Goal: Task Accomplishment & Management: Use online tool/utility

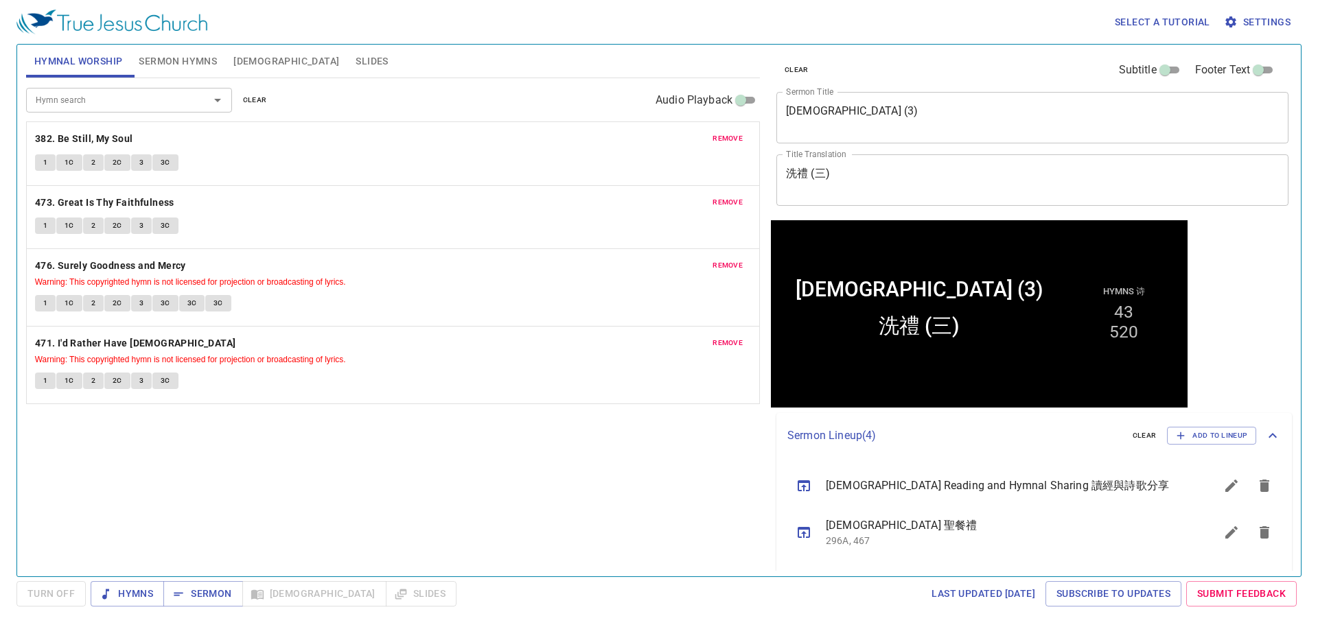
drag, startPoint x: 253, startPoint y: 98, endPoint x: 217, endPoint y: 83, distance: 39.4
click at [253, 98] on span "clear" at bounding box center [255, 100] width 24 height 12
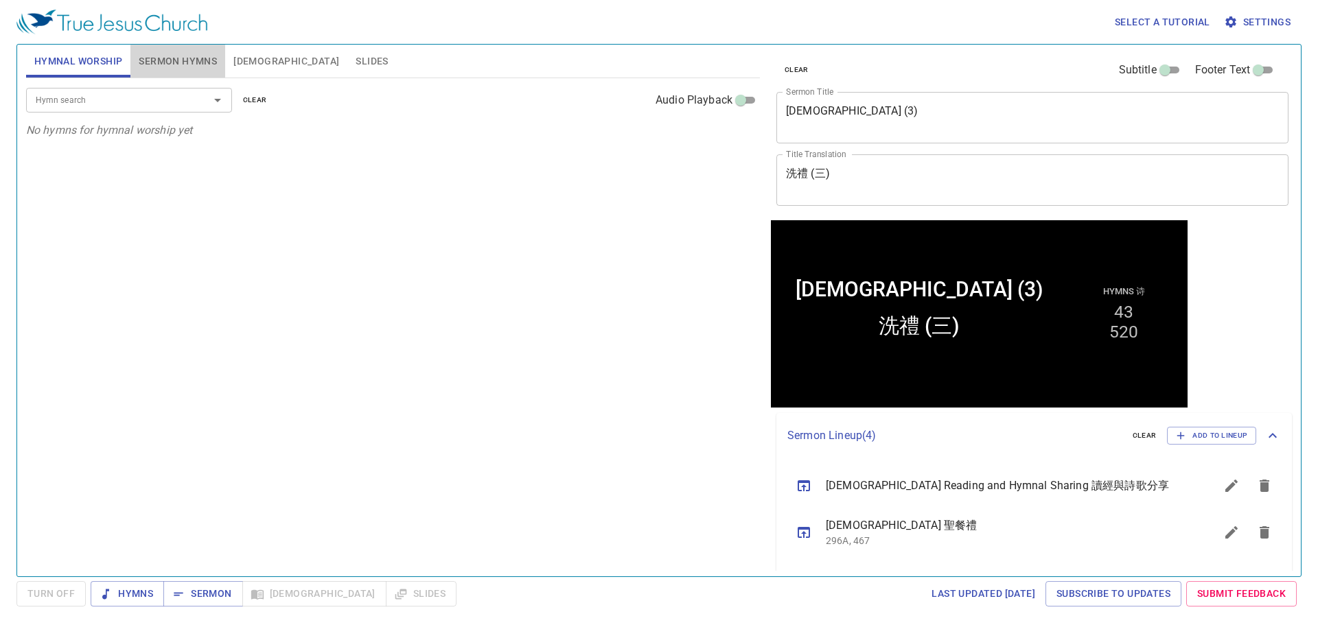
click at [201, 64] on span "Sermon Hymns" at bounding box center [178, 61] width 78 height 17
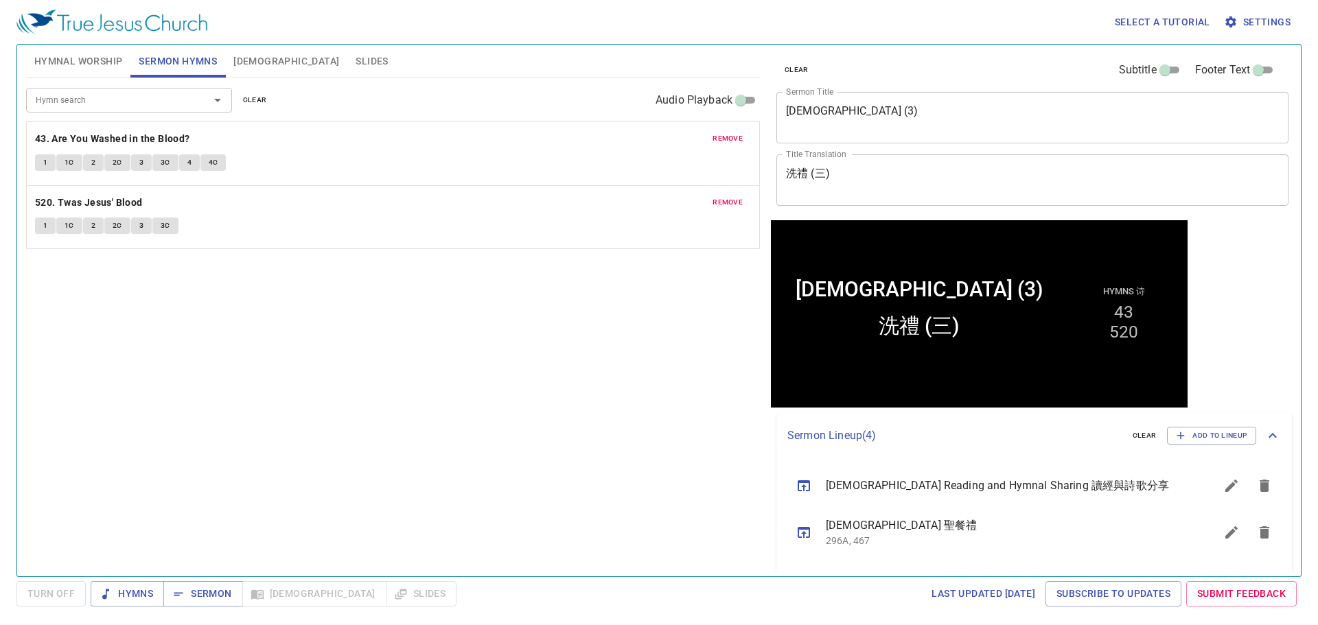
click at [263, 106] on span "clear" at bounding box center [255, 100] width 24 height 12
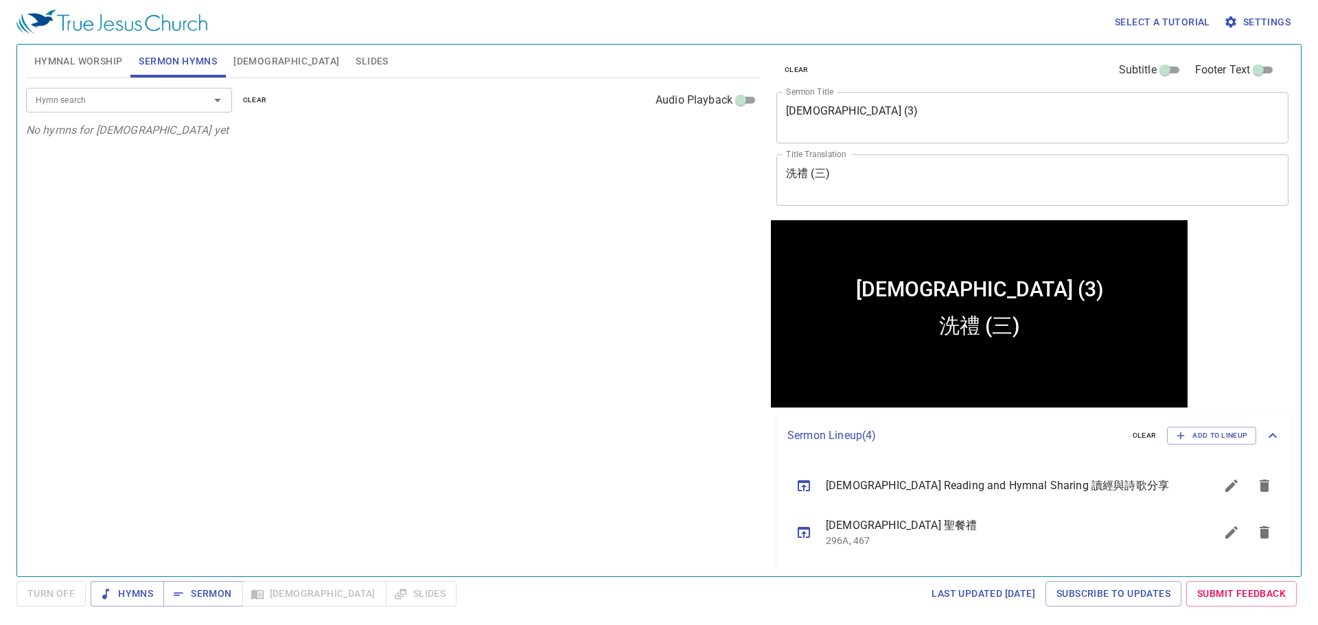
click at [827, 137] on div "Baptism (3) x Sermon Title" at bounding box center [1032, 117] width 512 height 51
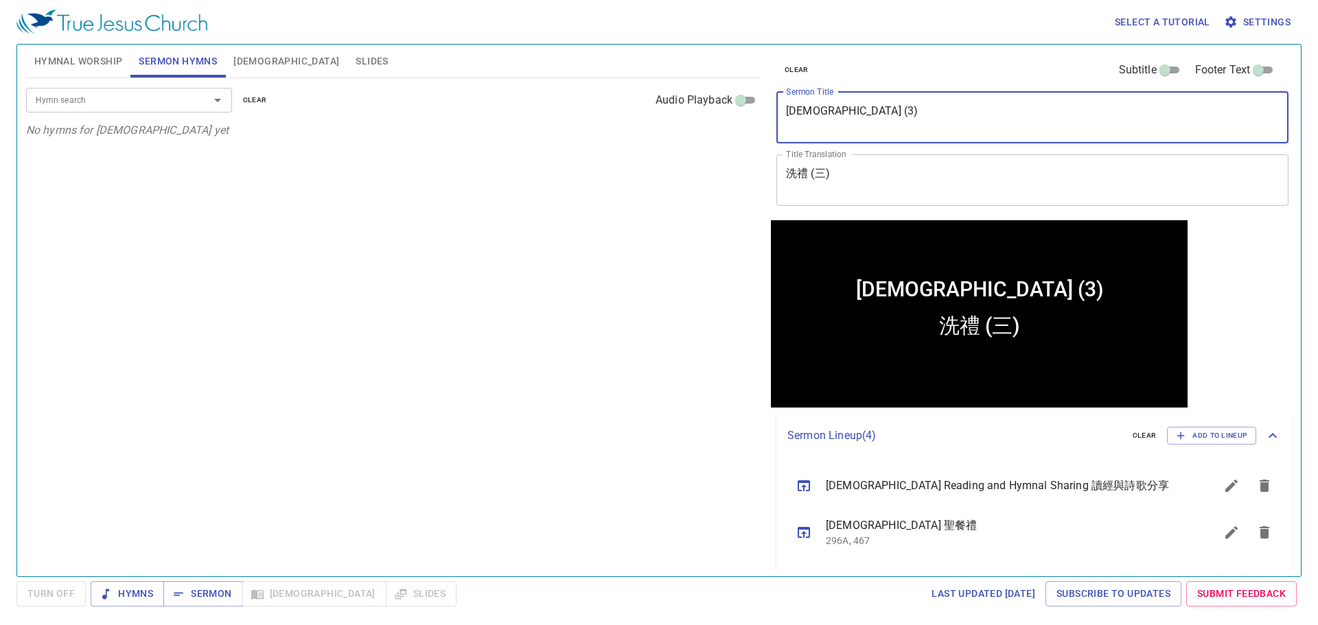
paste textarea "Acts Chapter 6 使徒行傳第六章"
click at [865, 111] on textarea "Acts Chapter 6 使徒行傳第六章" at bounding box center [1032, 117] width 493 height 26
type textarea "Acts Chapter 6"
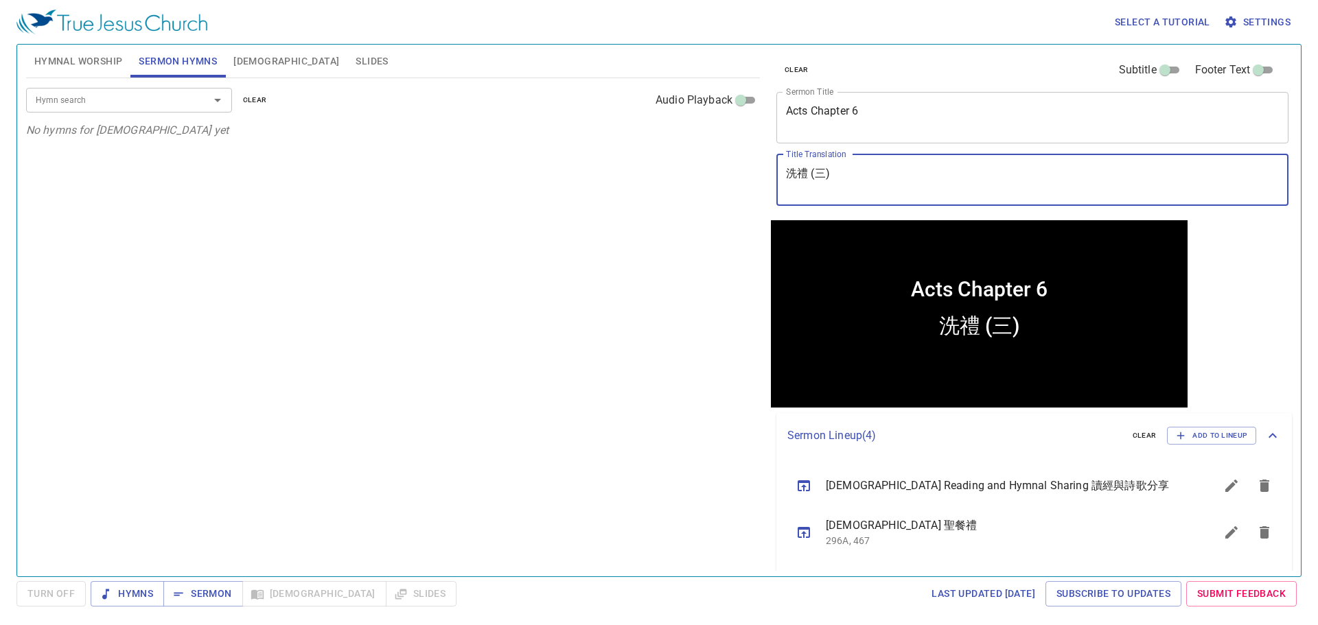
paste textarea "使徒行傳第六章"
type textarea "使徒行傳第六章"
click at [156, 104] on input "Hymn search" at bounding box center [108, 100] width 157 height 16
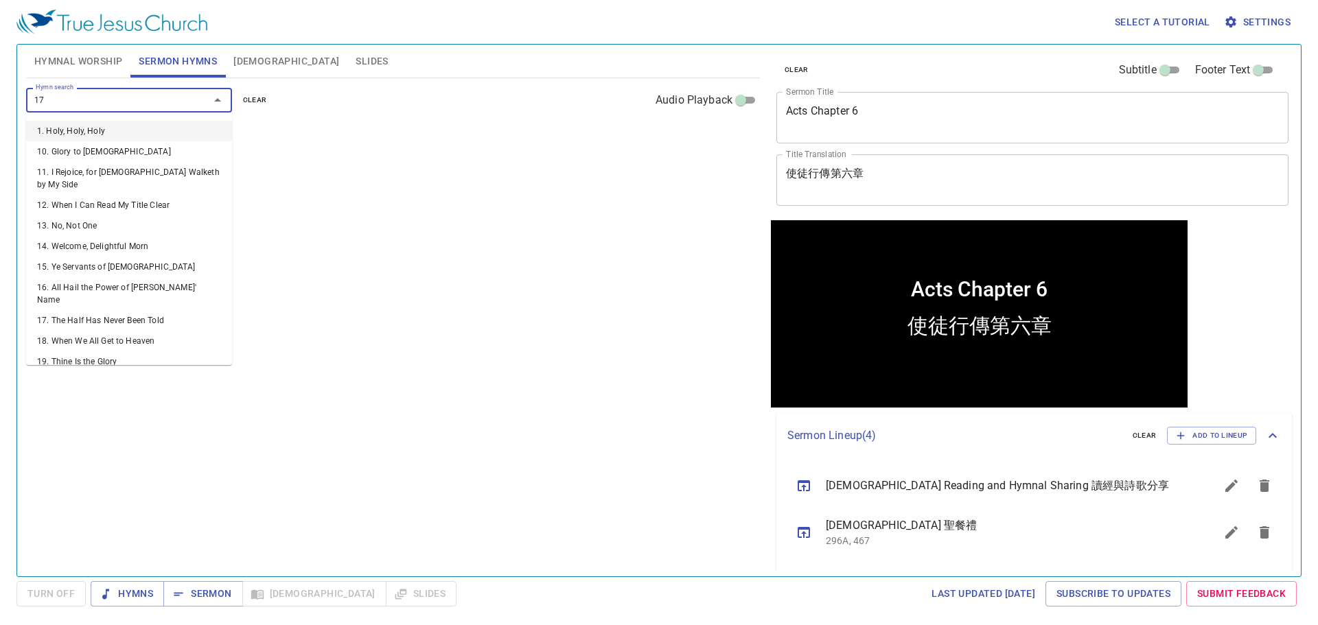
type input "171"
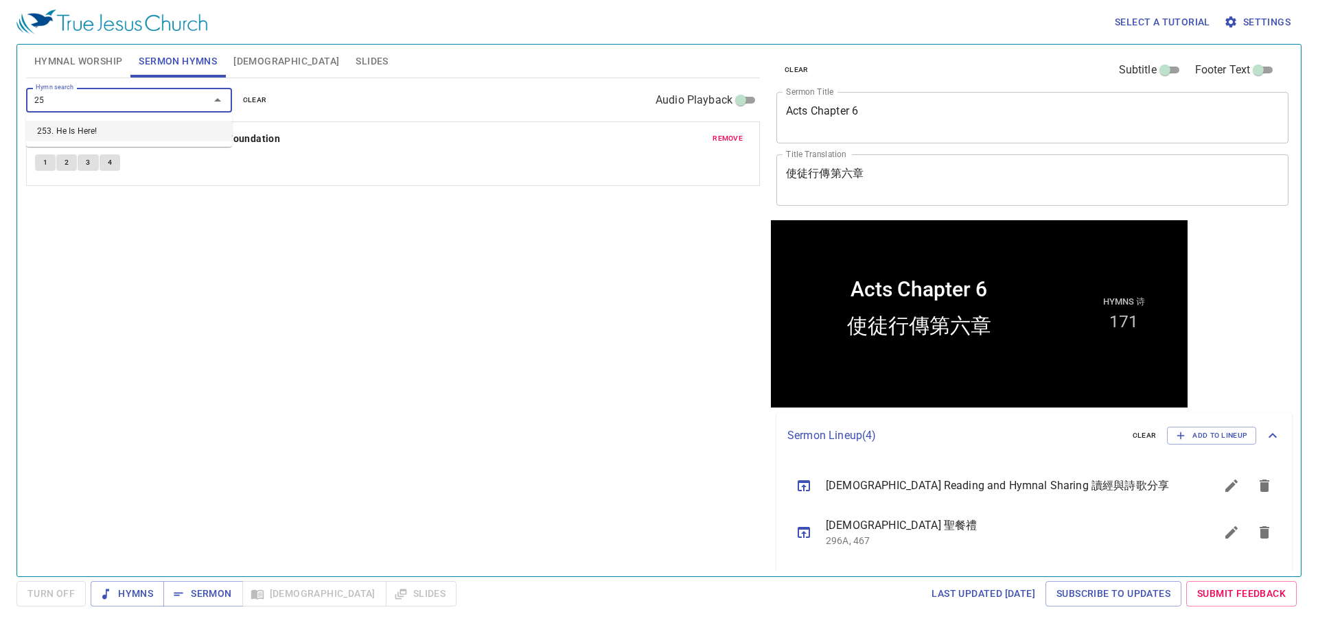
type input "253"
click at [174, 497] on div "Hymn search Hymn search clear Audio Playback remove 171. The Church Has One Fou…" at bounding box center [393, 321] width 734 height 487
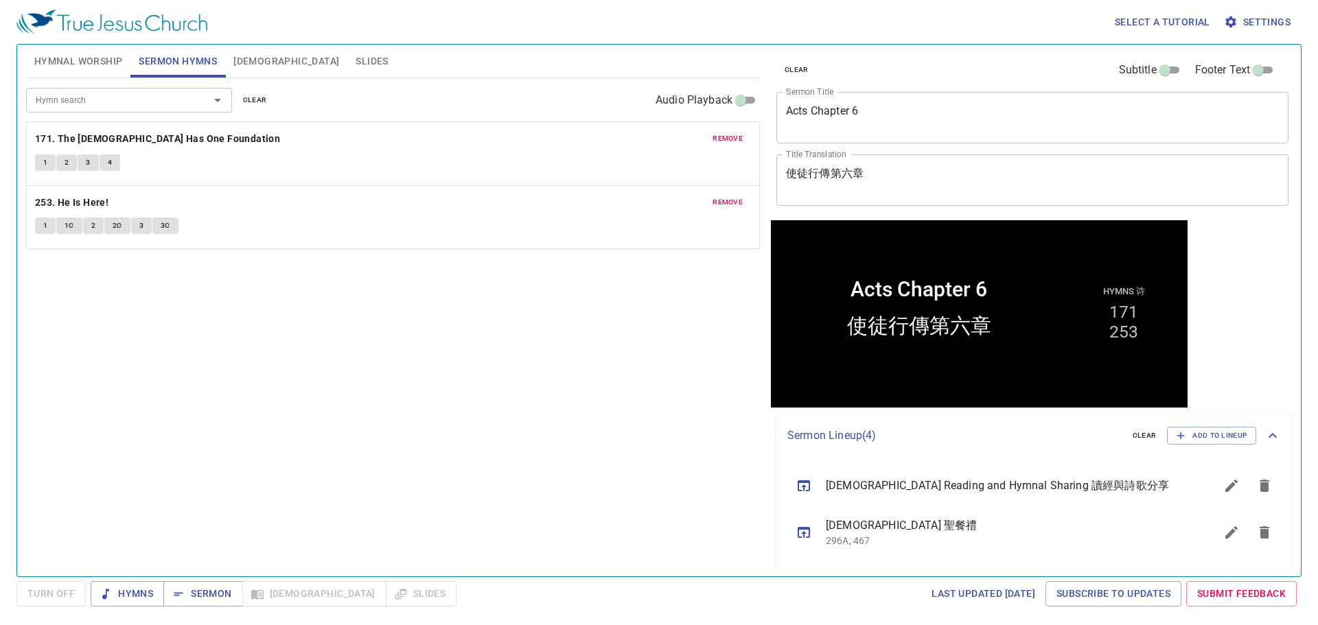
click at [90, 65] on span "Hymnal Worship" at bounding box center [78, 61] width 89 height 17
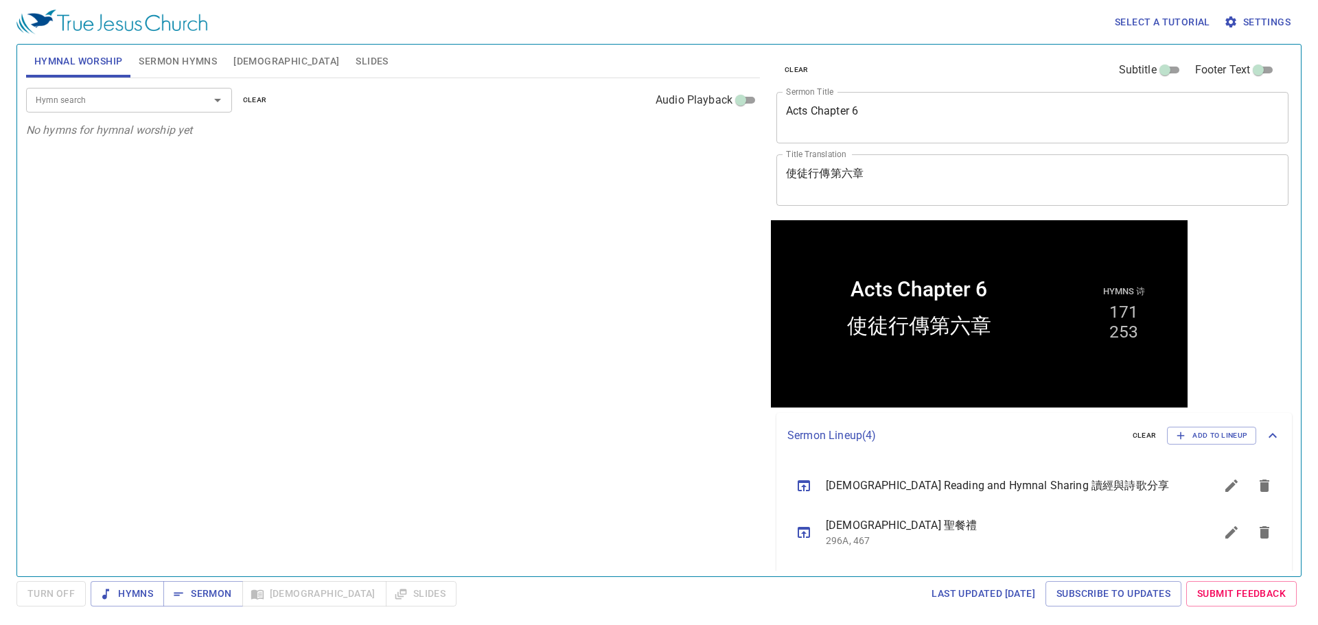
click at [148, 60] on span "Sermon Hymns" at bounding box center [178, 61] width 78 height 17
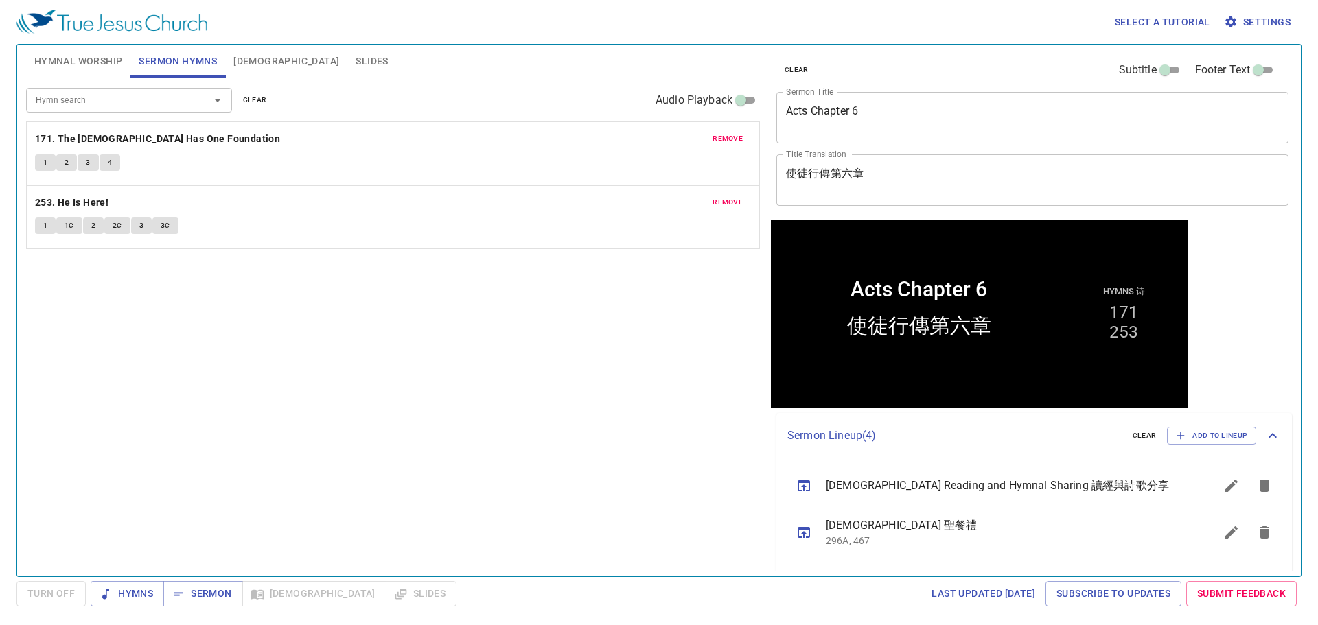
drag, startPoint x: 655, startPoint y: 501, endPoint x: 647, endPoint y: 490, distance: 13.3
click at [655, 500] on div "Hymn search Hymn search clear Audio Playback remove 171. The Church Has One Fou…" at bounding box center [393, 321] width 734 height 487
click at [210, 587] on span "Sermon" at bounding box center [202, 593] width 57 height 17
click at [370, 370] on div "Hymn search Hymn search clear Audio Playback remove 171. The Church Has One Fou…" at bounding box center [393, 321] width 734 height 487
click at [78, 67] on span "Hymnal Worship" at bounding box center [78, 61] width 89 height 17
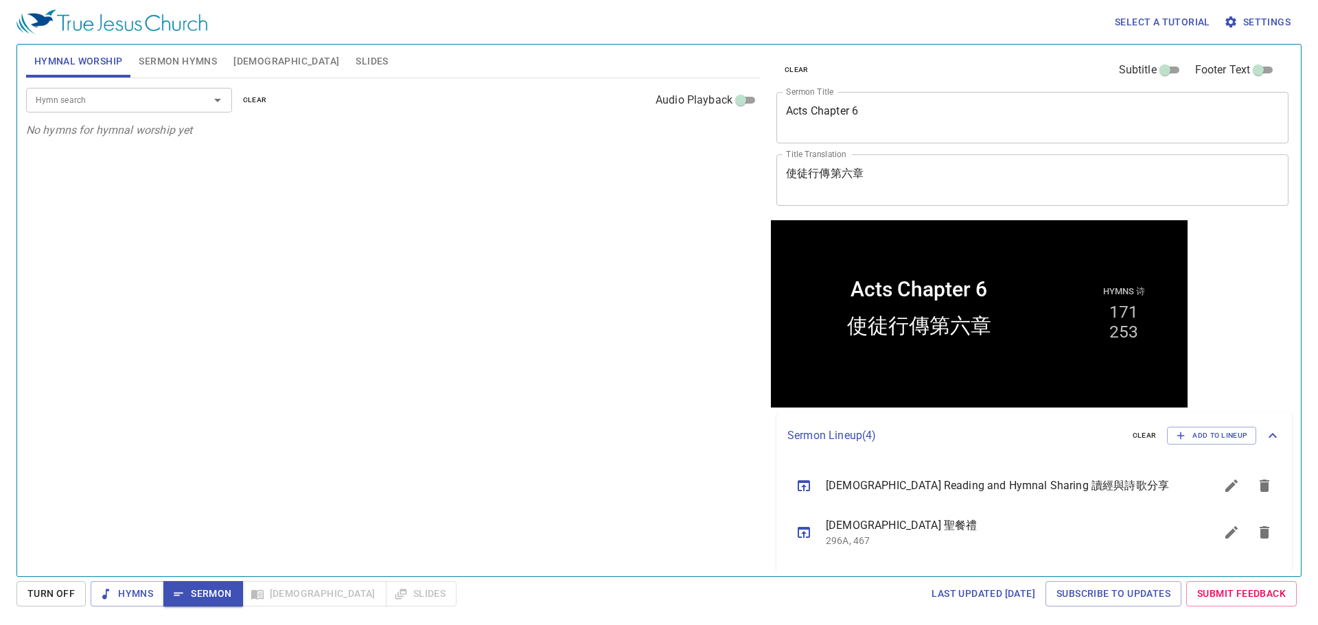
click at [128, 110] on div "Hymn search" at bounding box center [129, 100] width 206 height 24
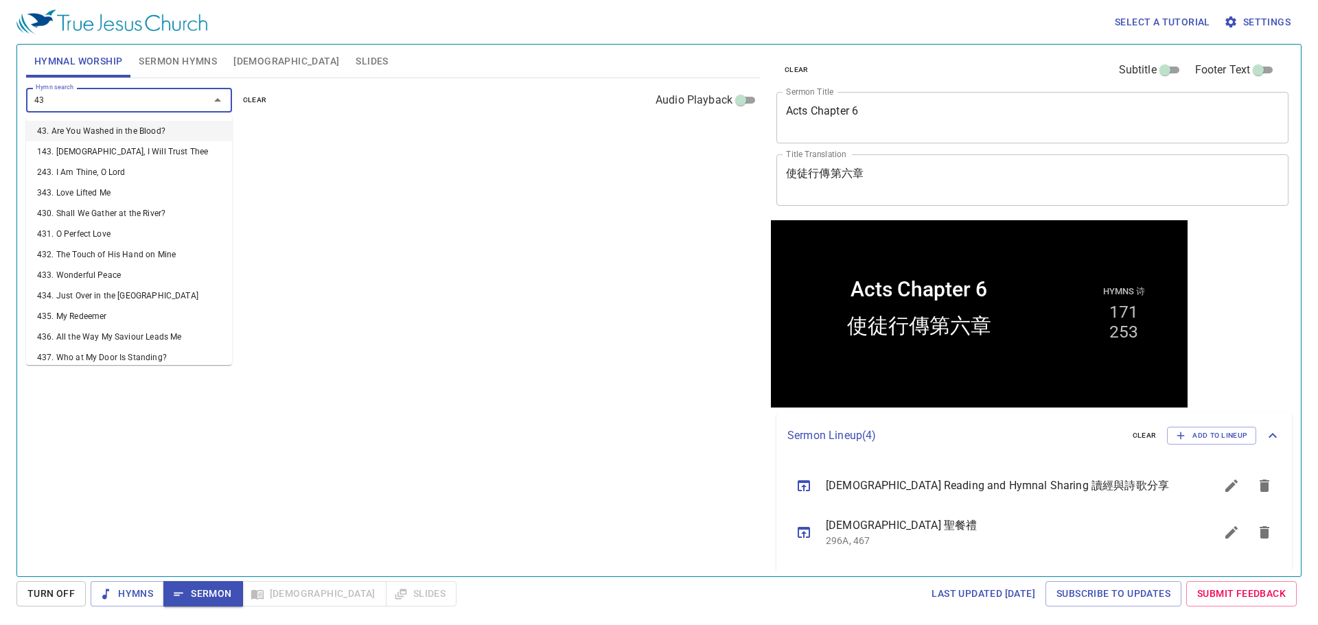
type input "439"
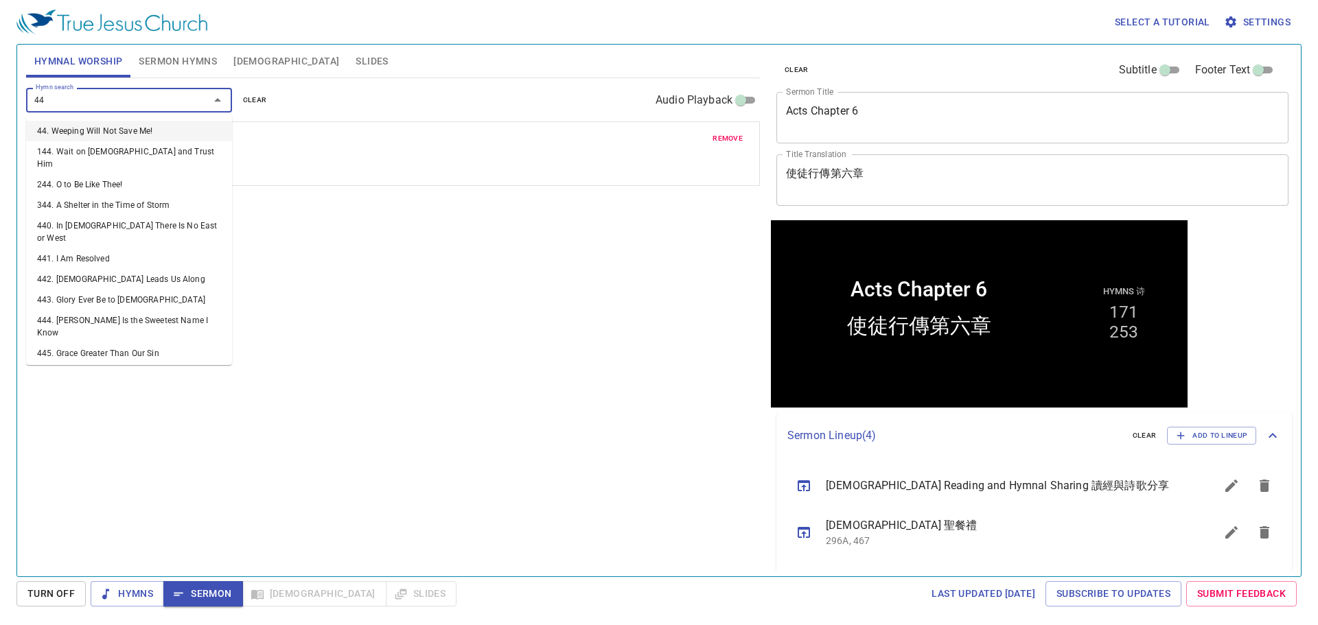
type input "440"
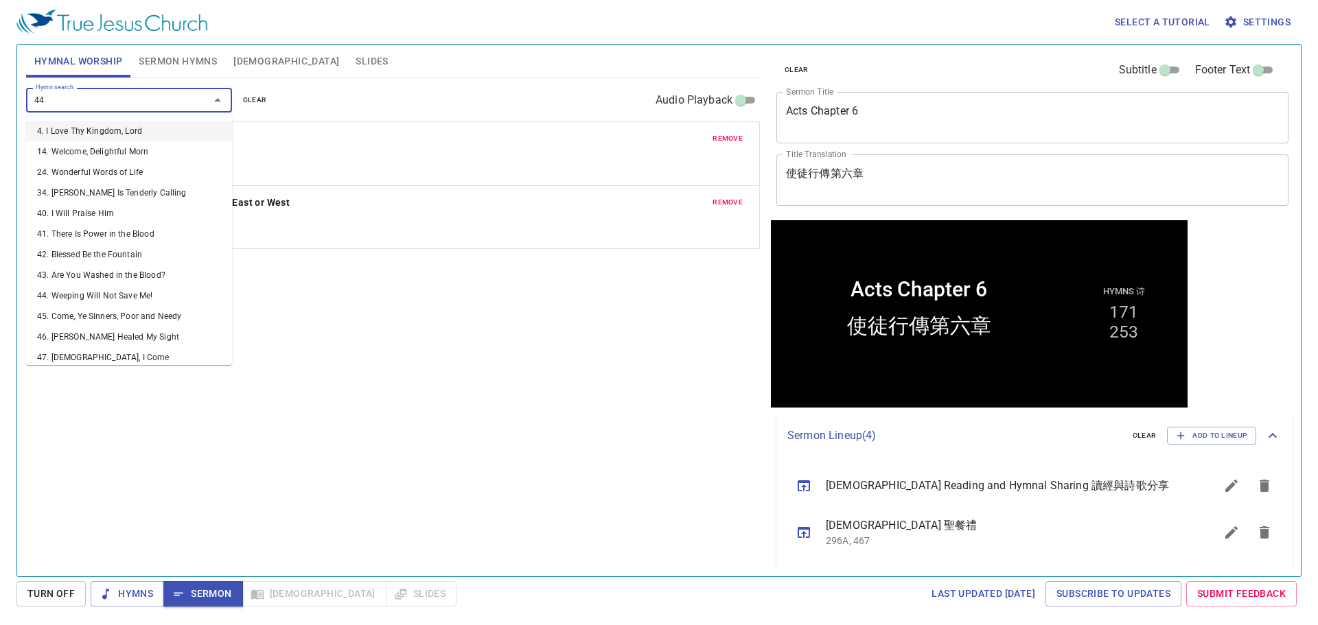
type input "442"
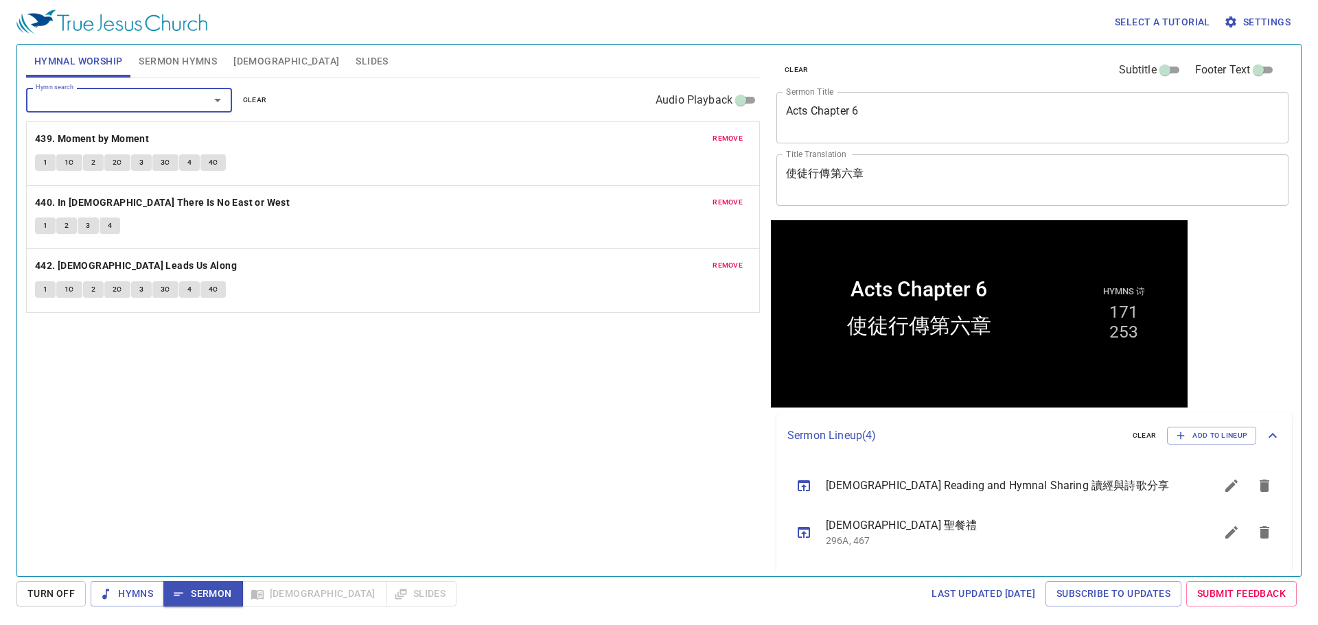
drag, startPoint x: 719, startPoint y: 136, endPoint x: 710, endPoint y: 137, distance: 9.6
click at [720, 136] on span "remove" at bounding box center [727, 138] width 30 height 12
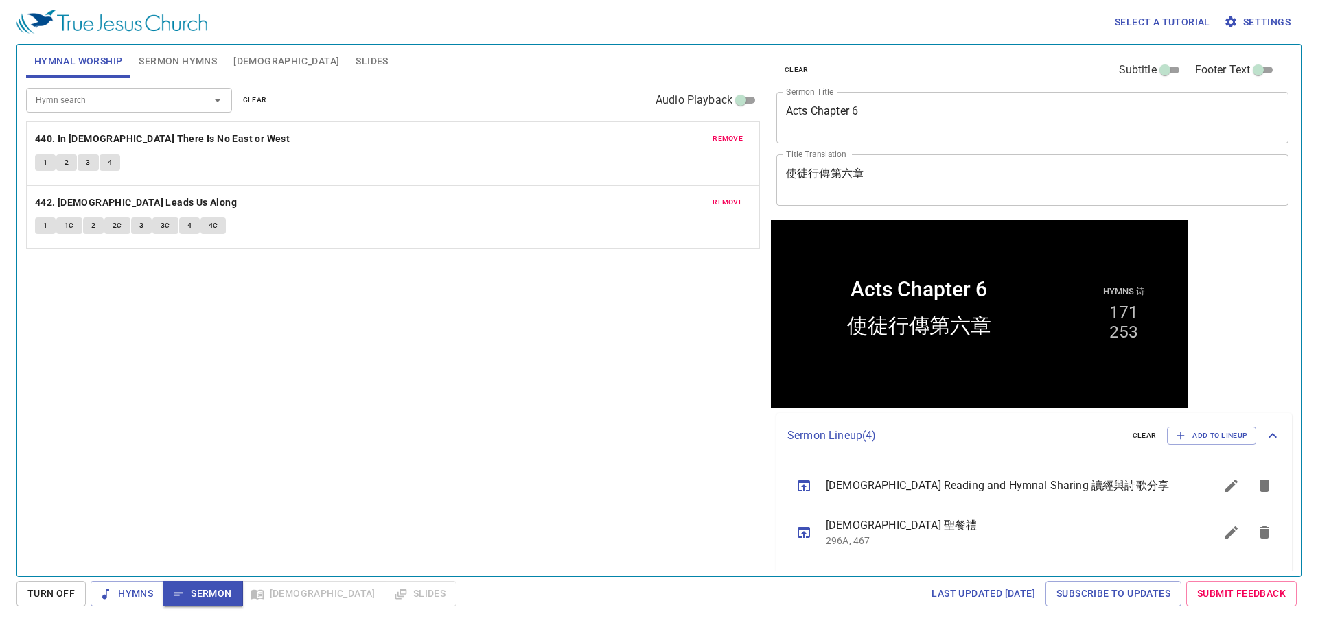
click at [153, 106] on input "Hymn search" at bounding box center [108, 100] width 157 height 16
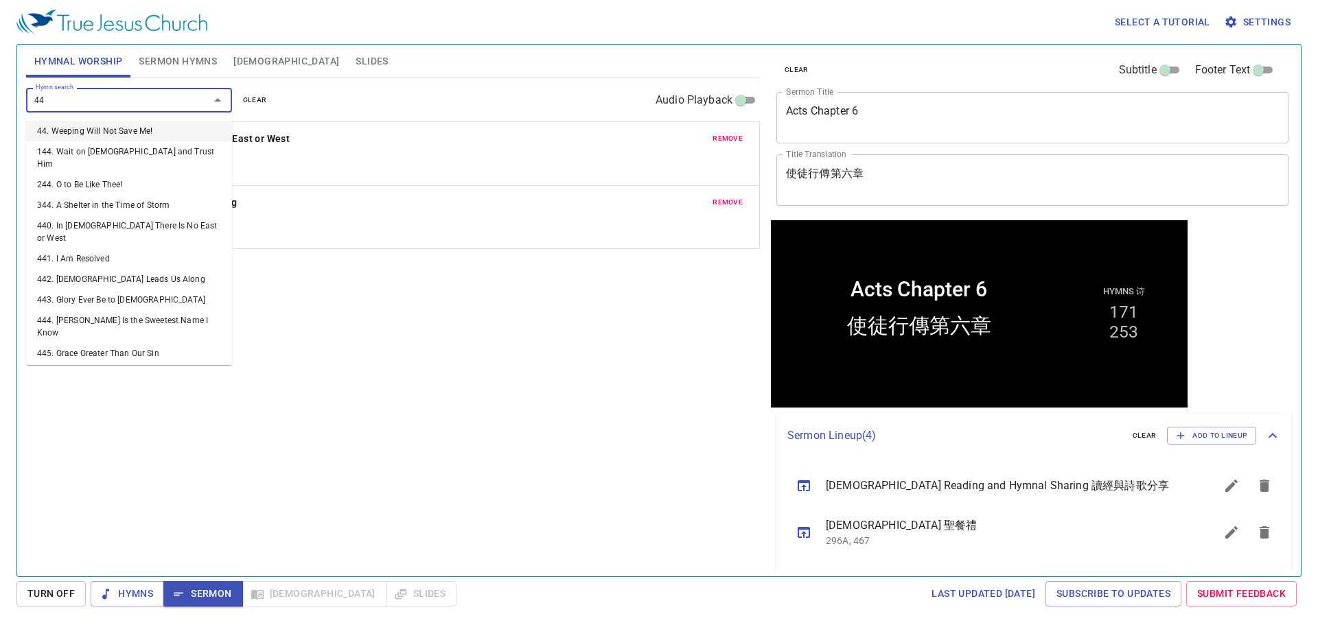
type input "441"
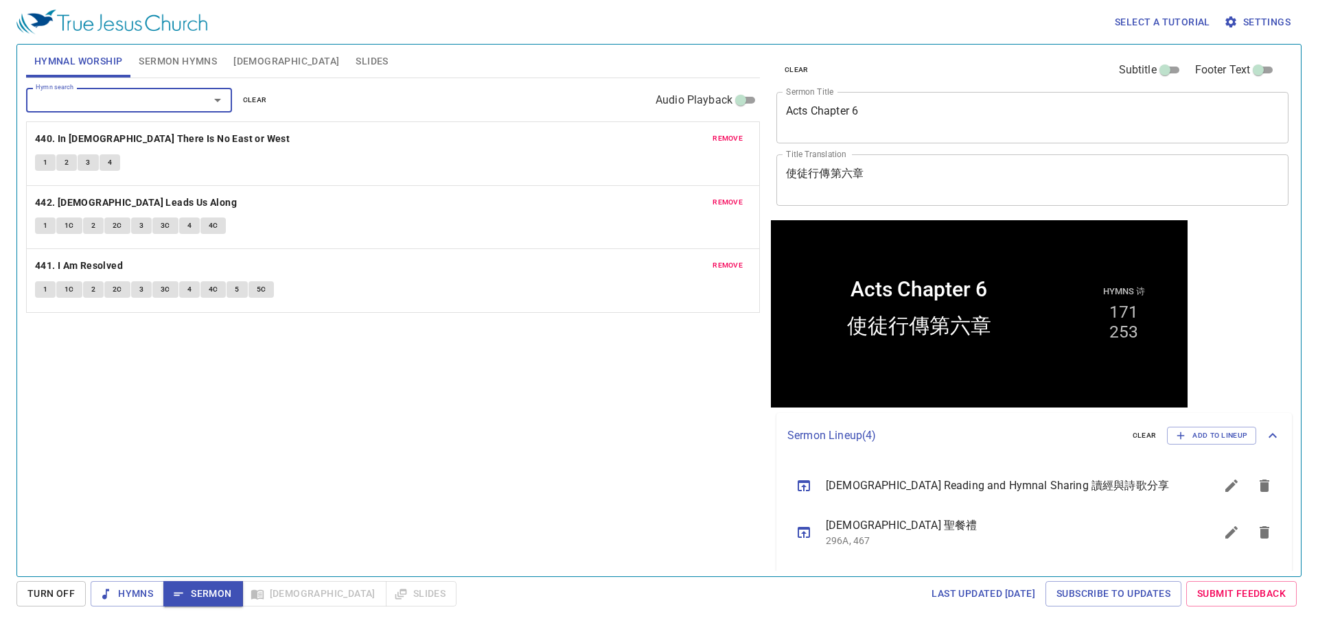
click at [723, 137] on span "remove" at bounding box center [727, 138] width 30 height 12
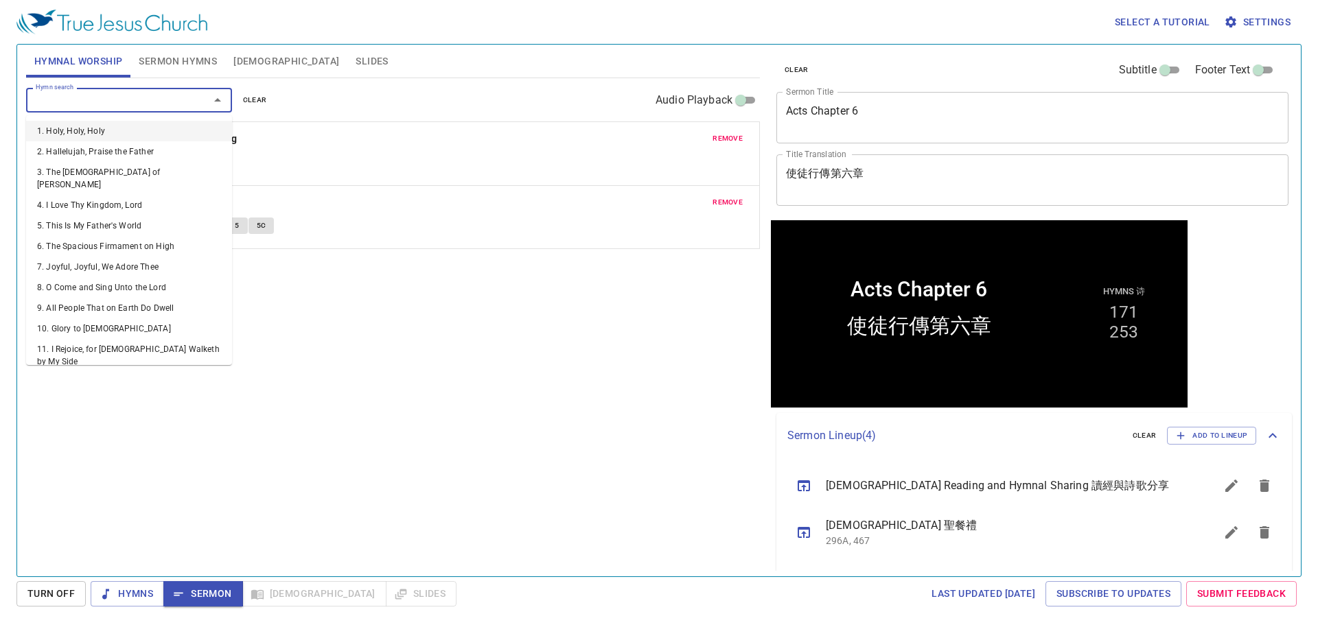
click at [115, 95] on input "Hymn search" at bounding box center [108, 100] width 157 height 16
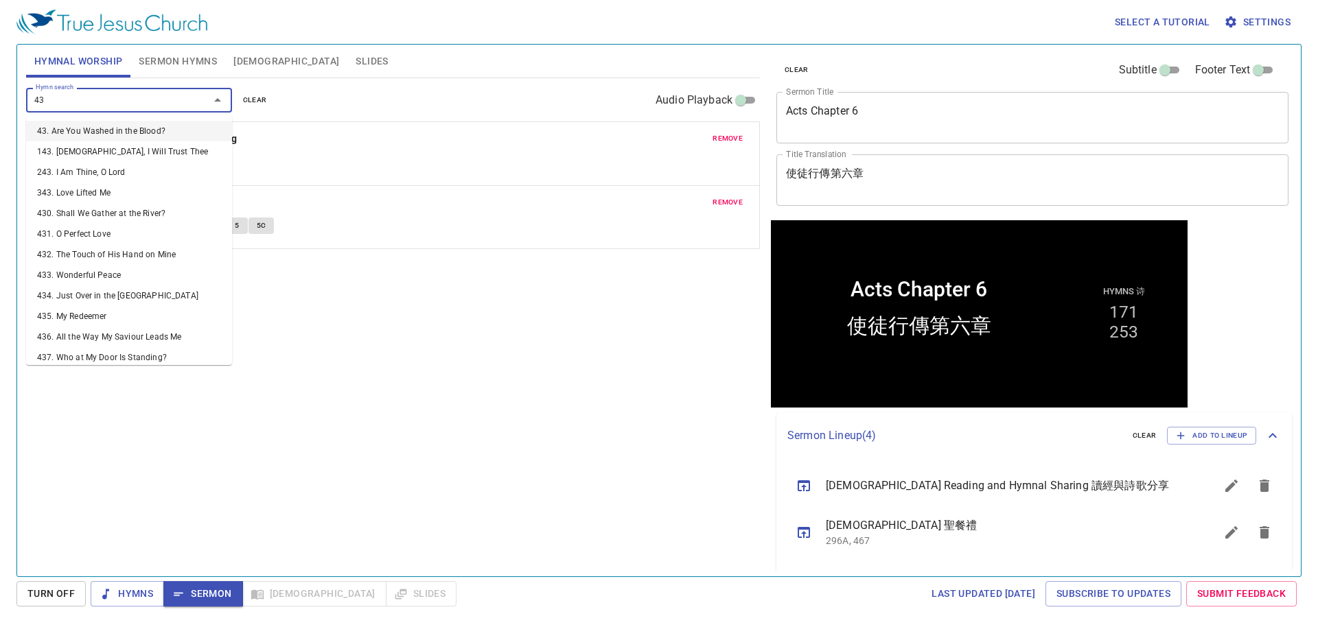
type input "439"
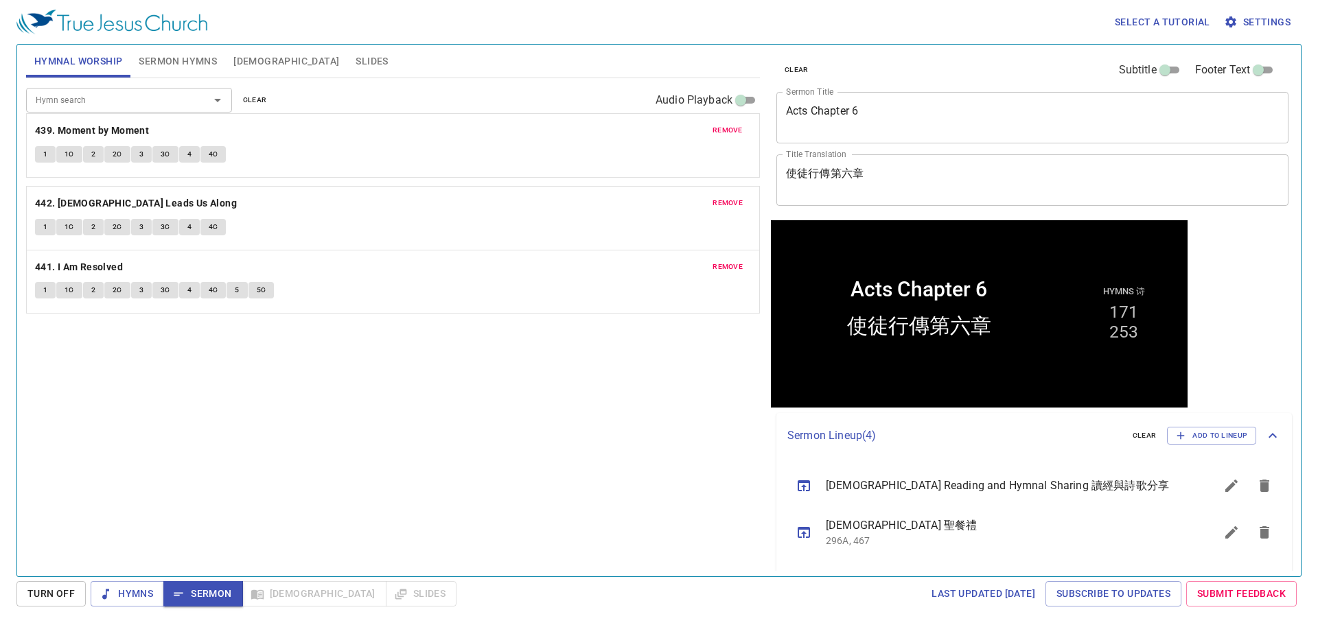
drag, startPoint x: 673, startPoint y: 281, endPoint x: 613, endPoint y: 137, distance: 156.0
click at [613, 248] on div "remove 442. God Leads Us Along 1 1C 2 2C 3 3C 4 4C remove 441. I Am Resolved 1 …" at bounding box center [393, 280] width 734 height 65
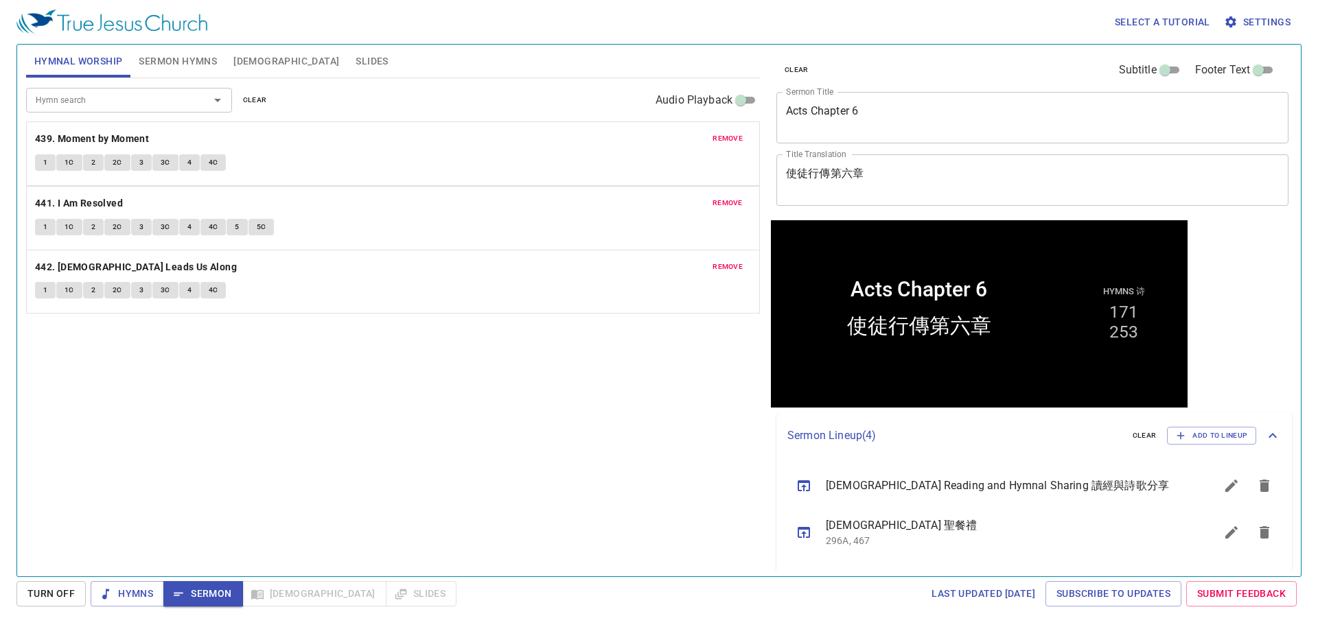
drag, startPoint x: 395, startPoint y: 279, endPoint x: 389, endPoint y: 208, distance: 70.9
click at [389, 248] on div "remove 439. Moment by Moment 1 1C 2 2C 3 3C 4 4C remove 442. God Leads Us Along…" at bounding box center [393, 280] width 734 height 65
click at [377, 426] on div "Hymn search Hymn search clear Audio Playback remove 439. Moment by Moment 1 1C …" at bounding box center [393, 321] width 734 height 487
drag, startPoint x: 143, startPoint y: 594, endPoint x: 168, endPoint y: 574, distance: 32.7
click at [143, 594] on span "Hymns" at bounding box center [127, 593] width 51 height 17
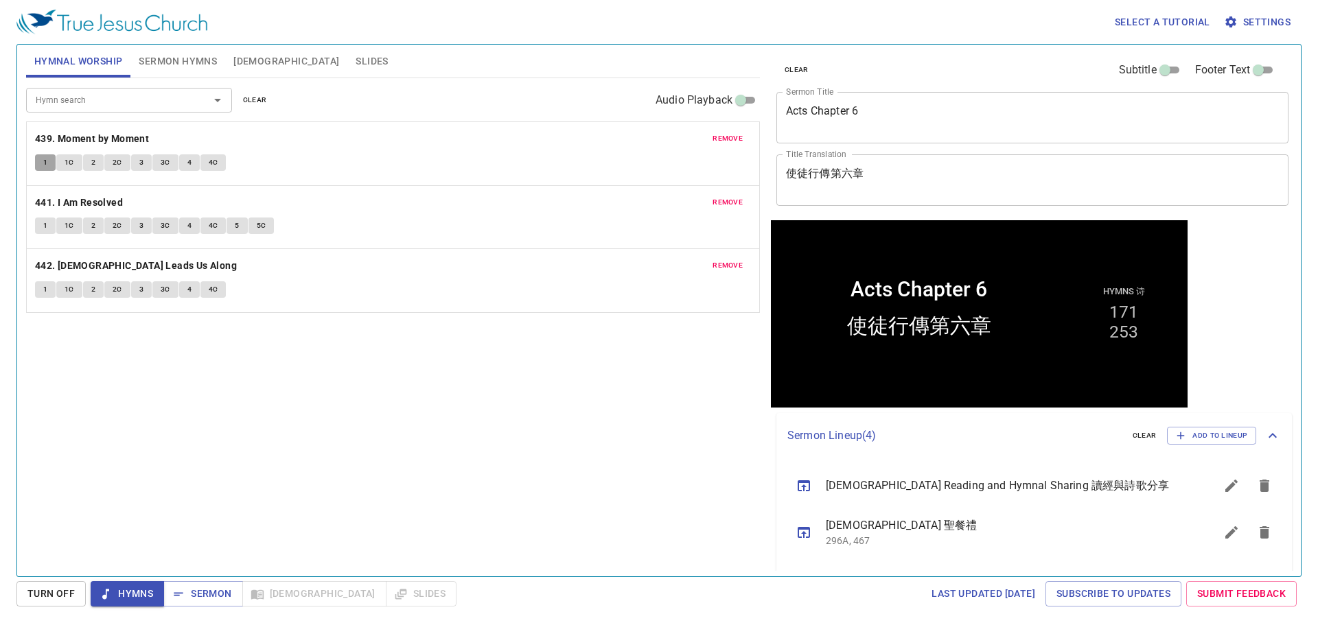
click at [45, 163] on span "1" at bounding box center [45, 162] width 4 height 12
click at [215, 587] on span "Sermon" at bounding box center [202, 593] width 57 height 17
click at [307, 467] on div "Hymn search Hymn search clear Audio Playback remove 439. Moment by Moment 1 1C …" at bounding box center [393, 321] width 734 height 487
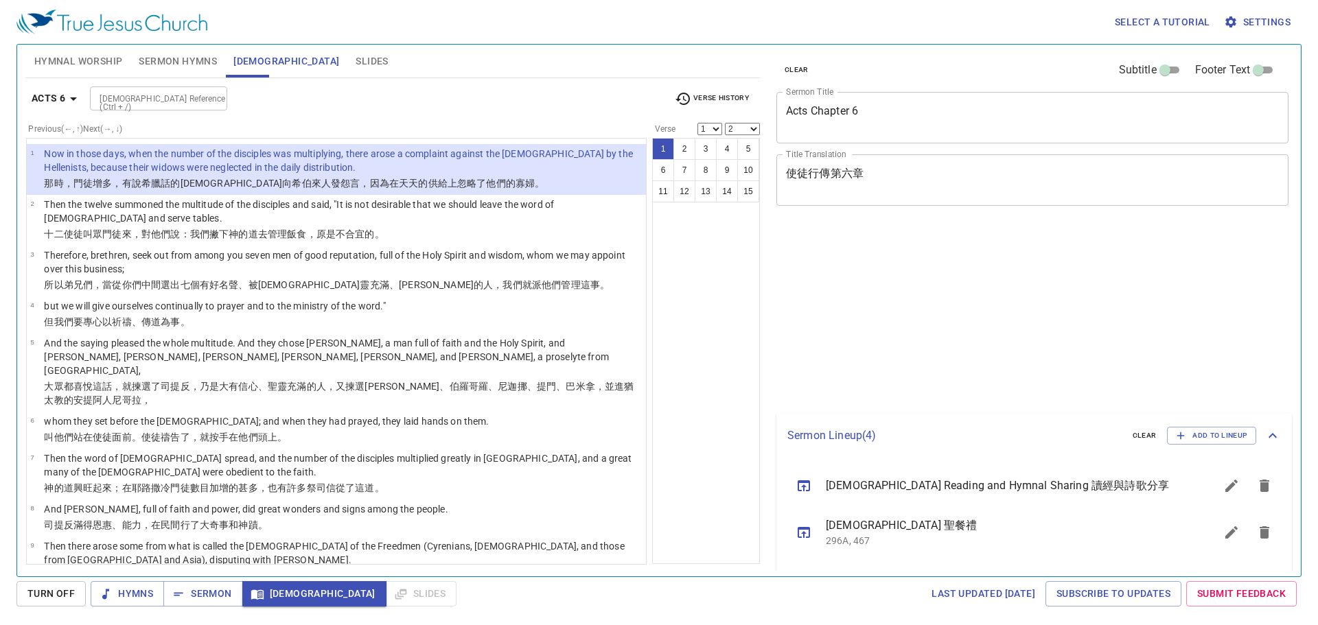
select select "2"
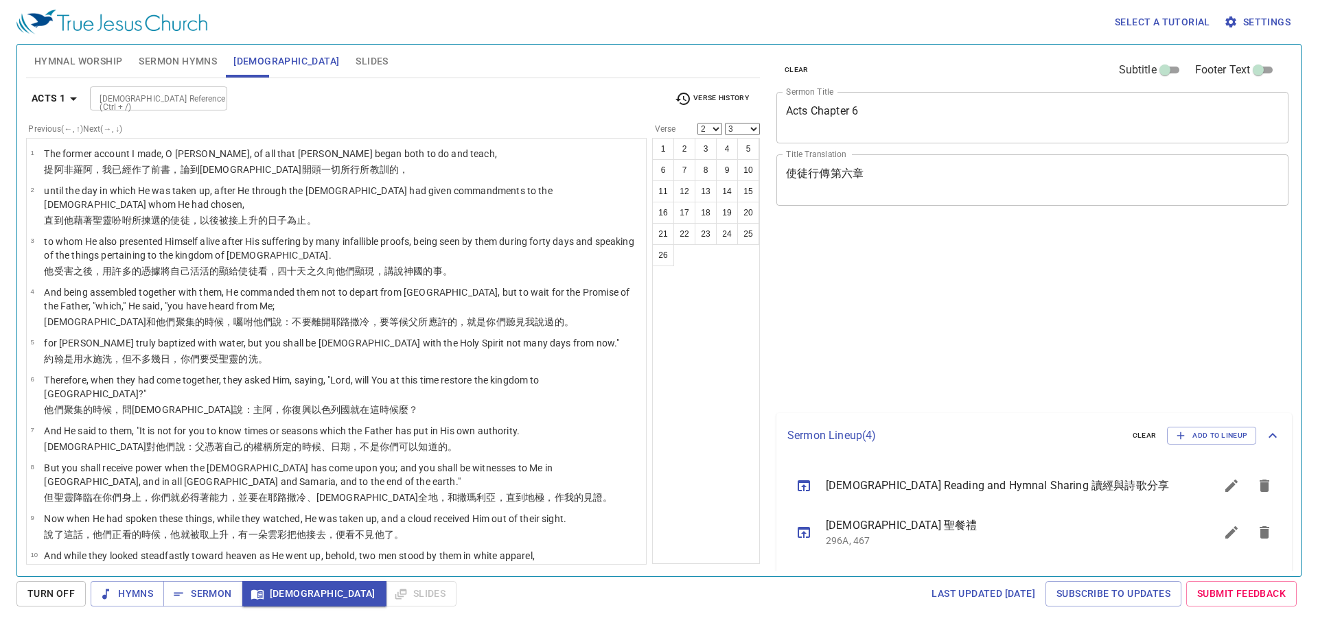
select select "2"
select select "3"
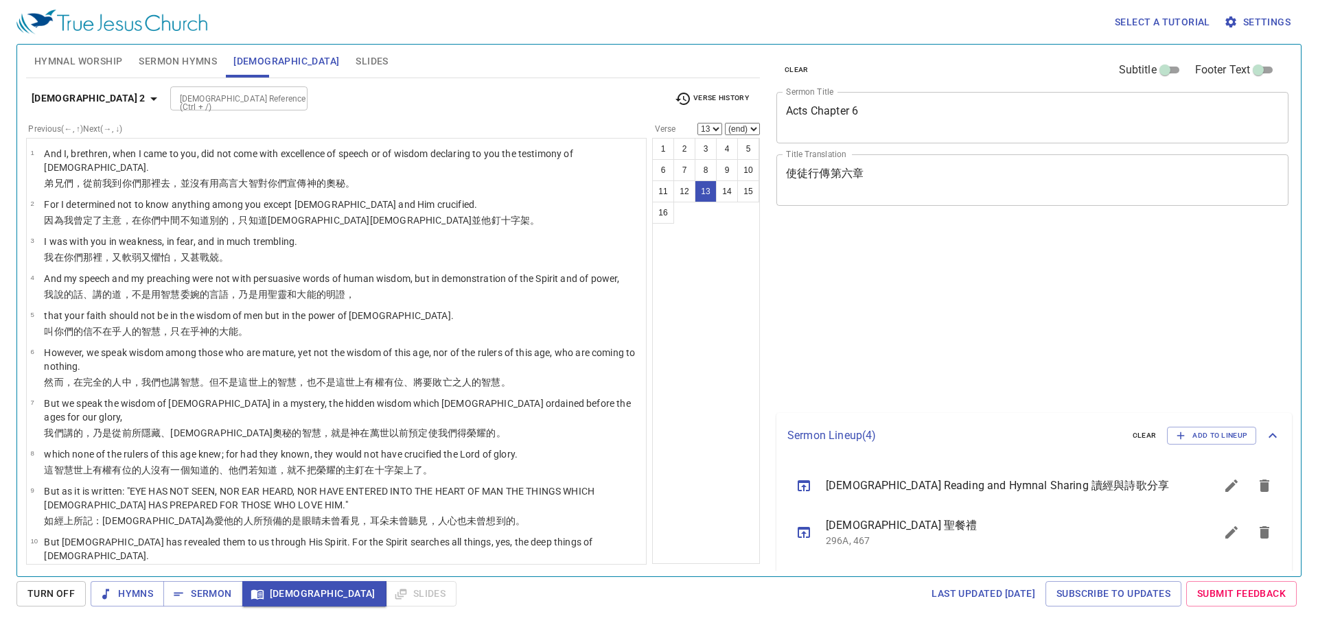
select select "13"
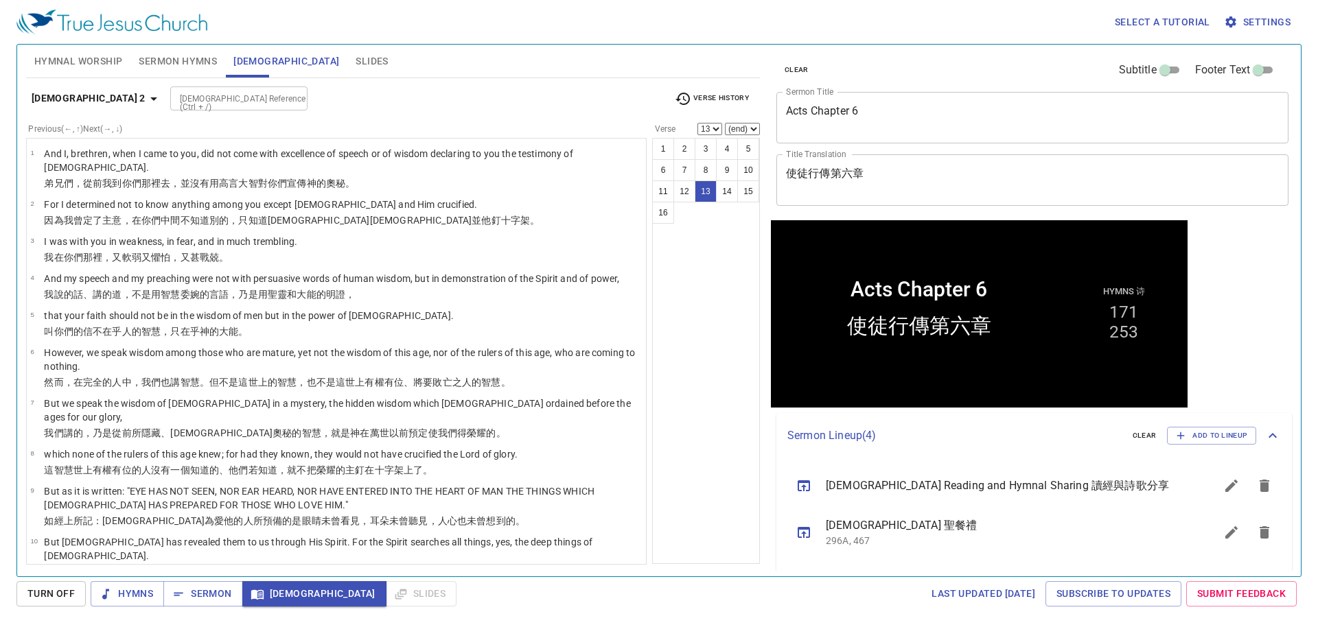
scroll to position [275, 0]
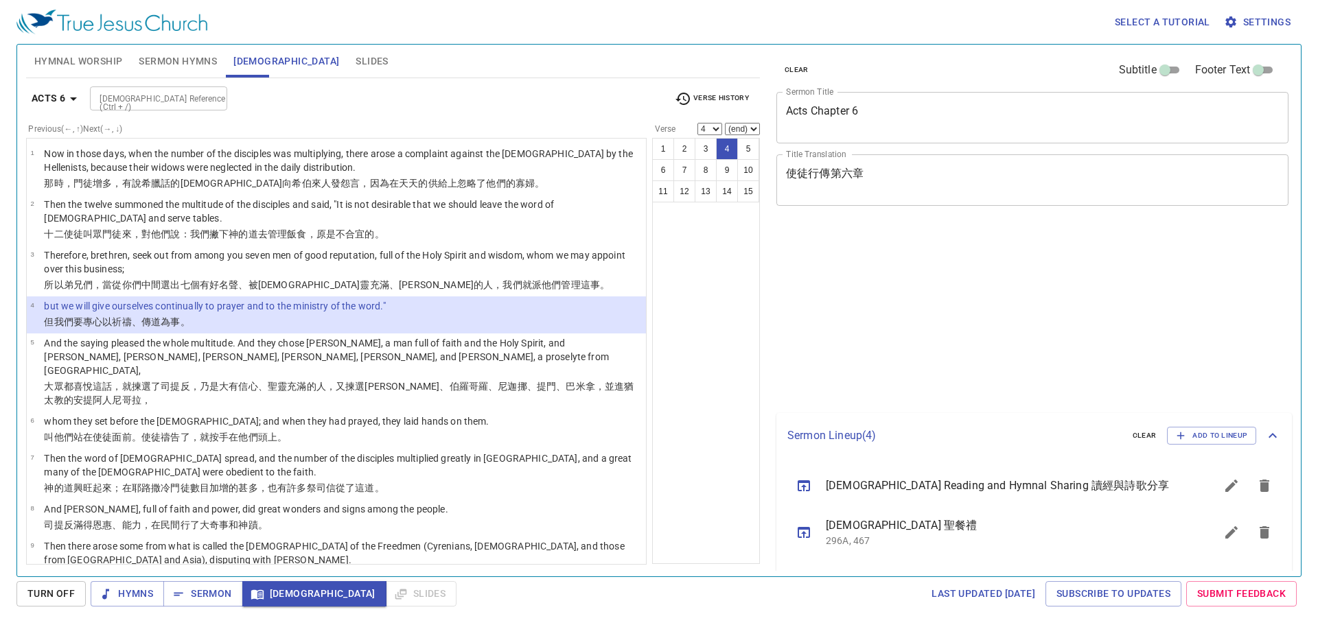
select select "4"
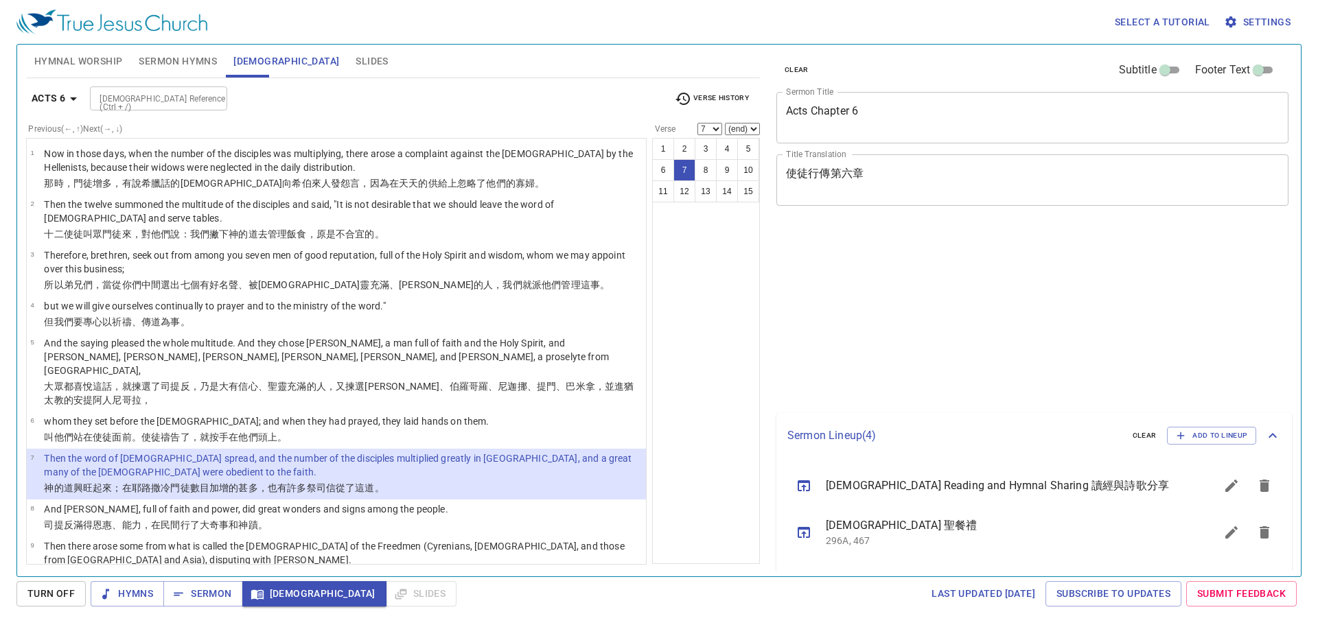
select select "7"
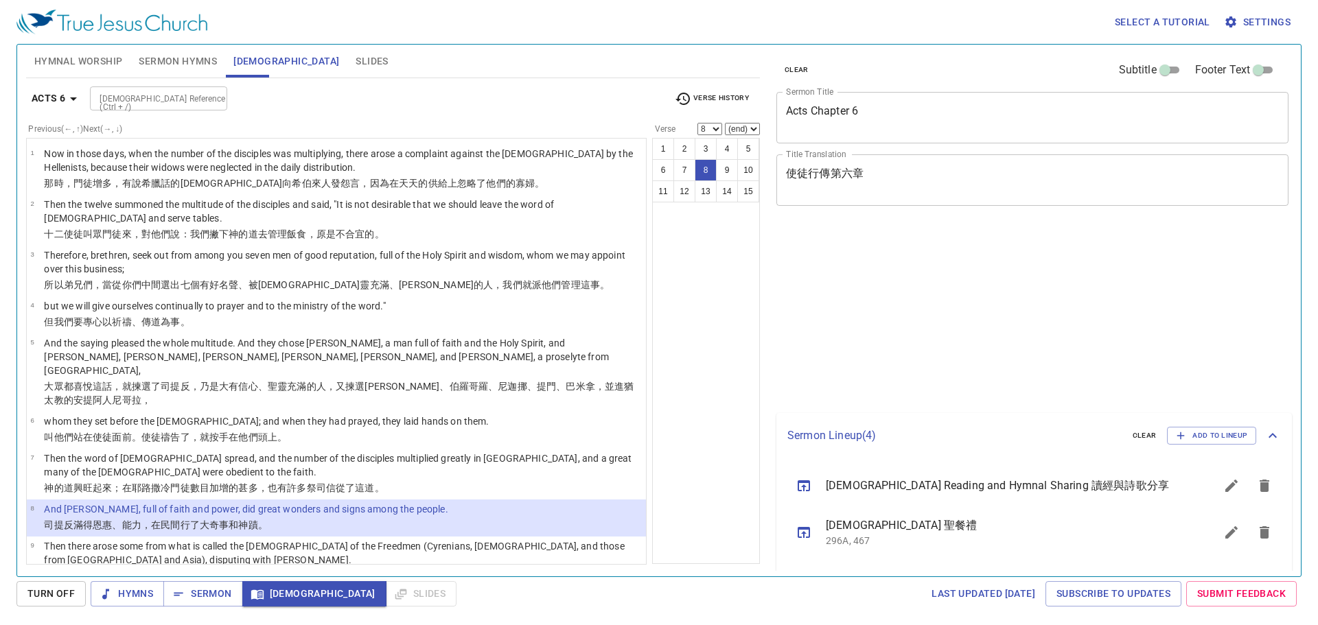
select select "8"
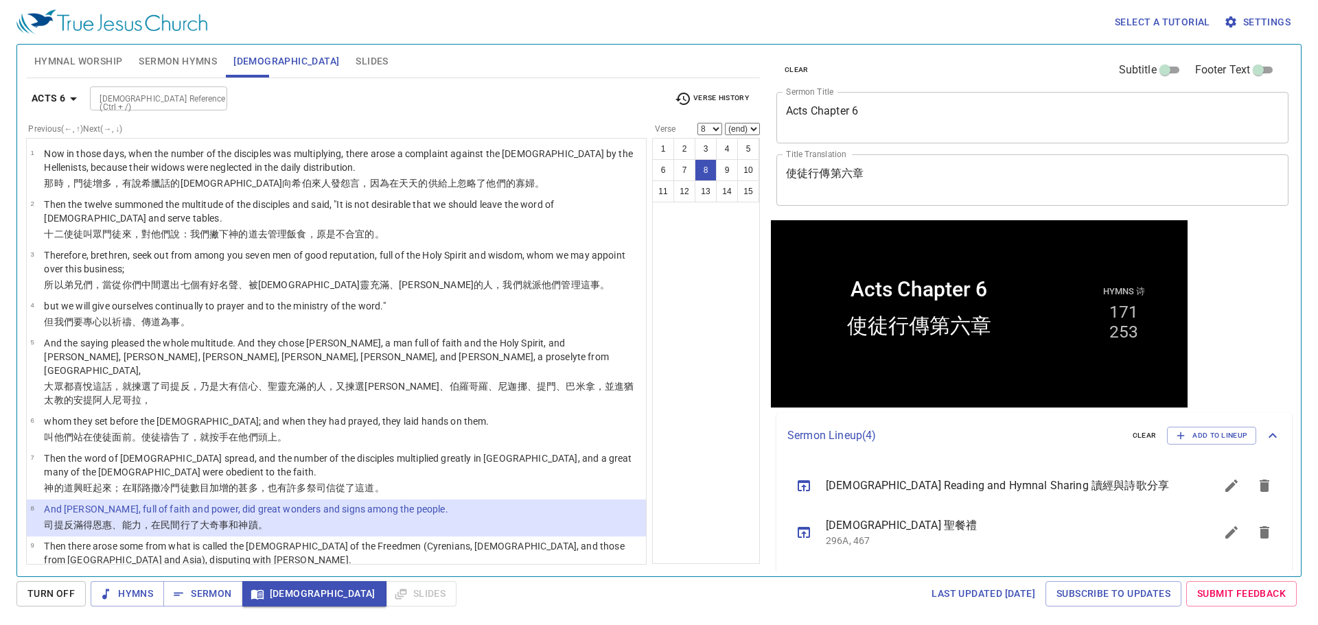
scroll to position [237, 0]
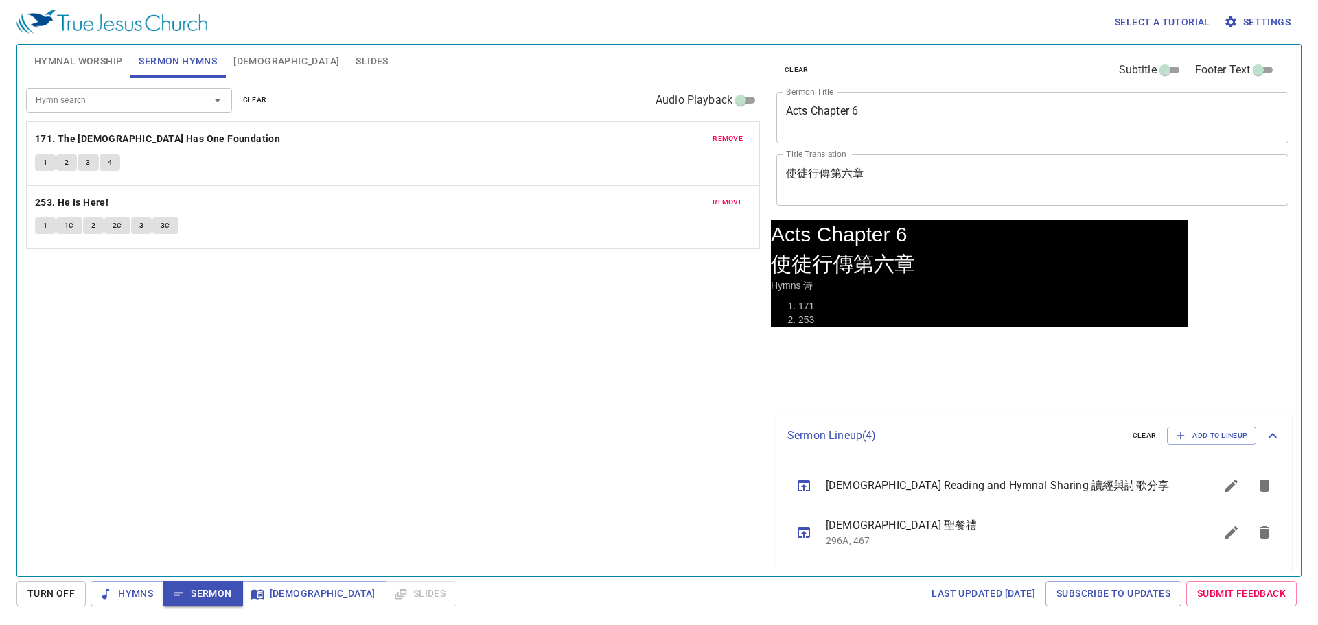
click at [356, 64] on span "Slides" at bounding box center [372, 61] width 32 height 17
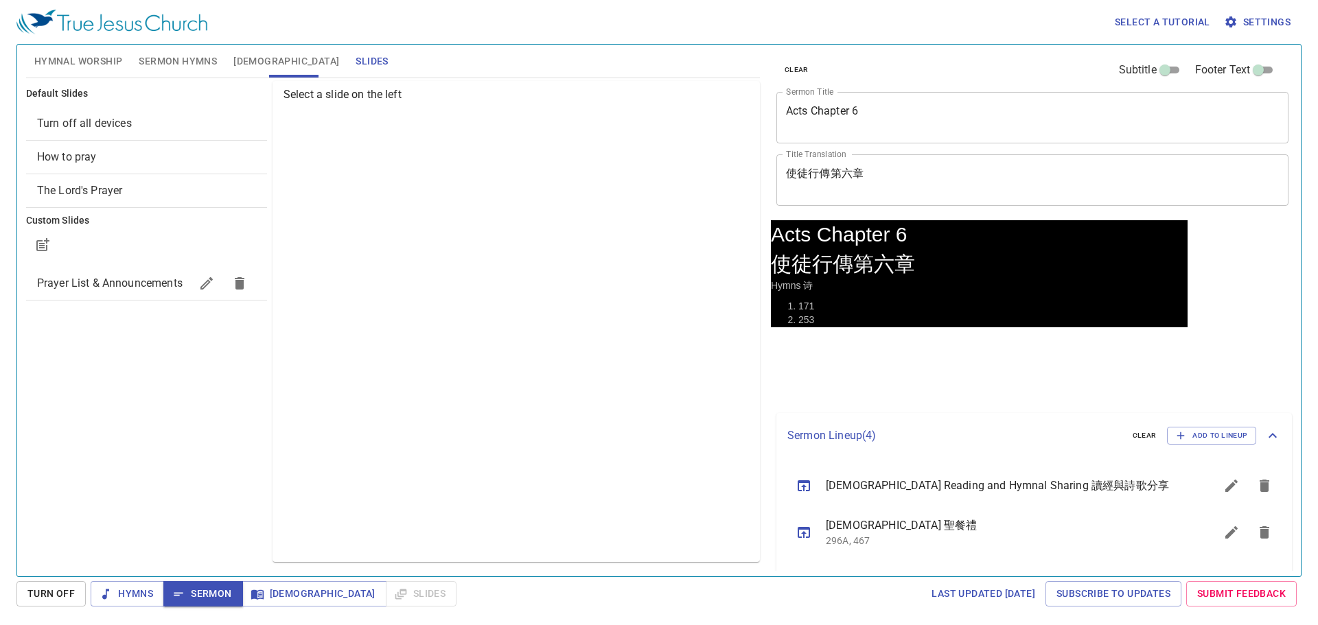
click at [356, 60] on span "Slides" at bounding box center [372, 61] width 32 height 17
